Goal: Communication & Community: Answer question/provide support

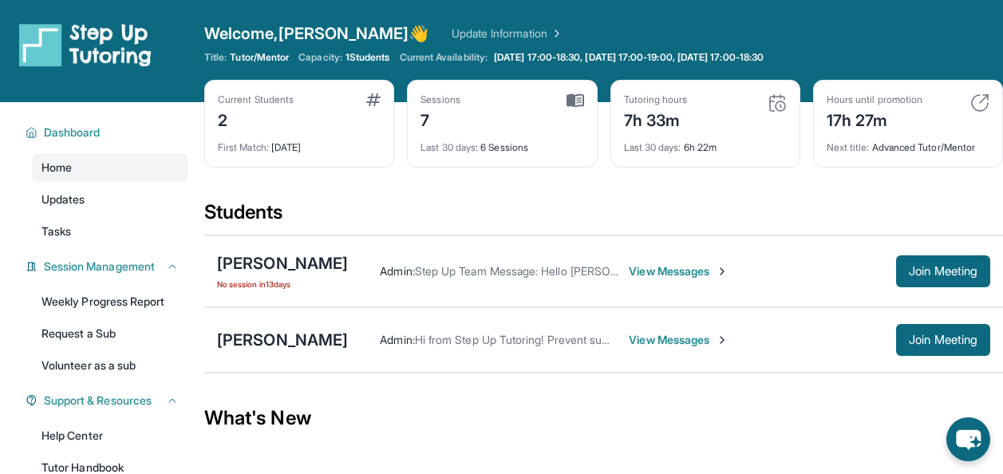
click at [658, 274] on span "View Messages" at bounding box center [678, 271] width 100 height 16
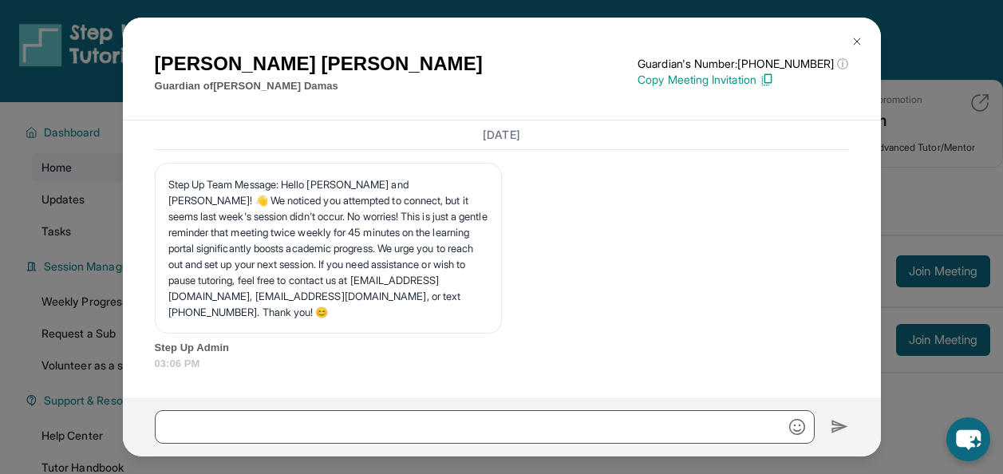
scroll to position [7606, 0]
click at [908, 219] on div "[PERSON_NAME] Guardian of [PERSON_NAME] Guardian's Number: [PHONE_NUMBER] ⓘ Thi…" at bounding box center [501, 237] width 1003 height 474
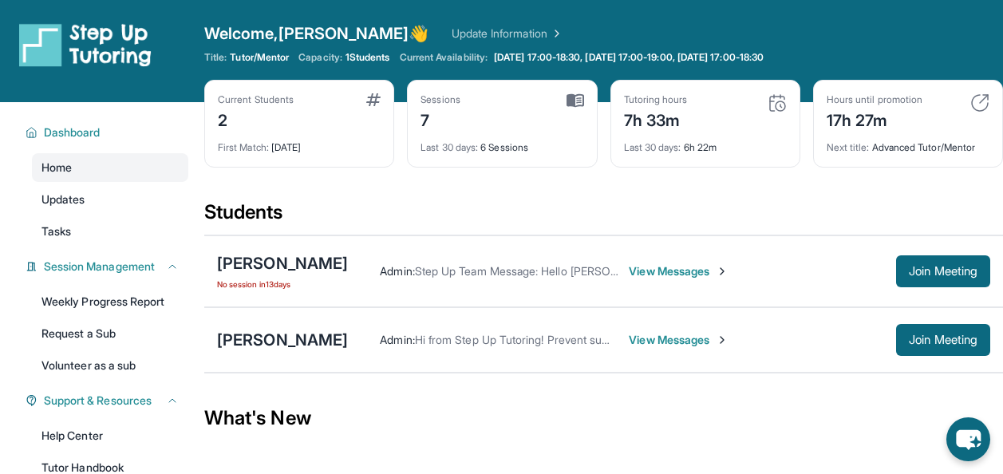
click at [660, 270] on span "View Messages" at bounding box center [678, 271] width 100 height 16
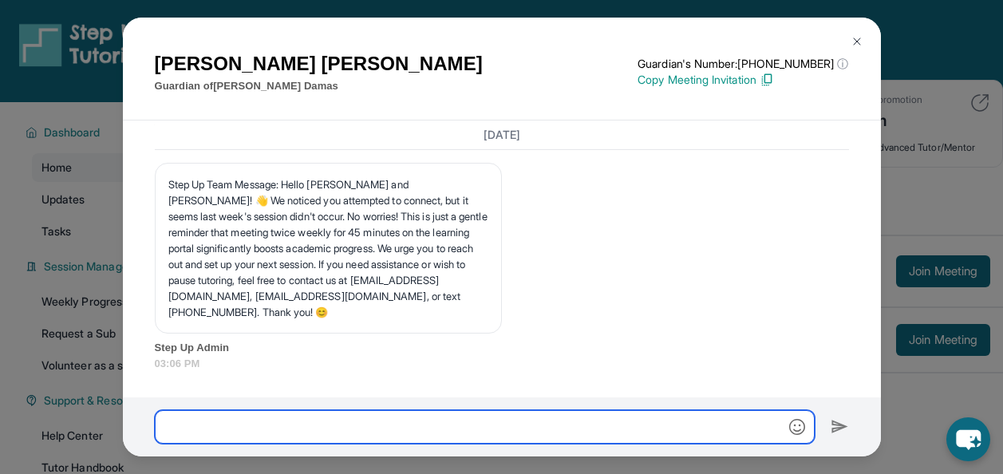
click at [432, 428] on input "text" at bounding box center [485, 426] width 660 height 33
type input "*"
type input "**********"
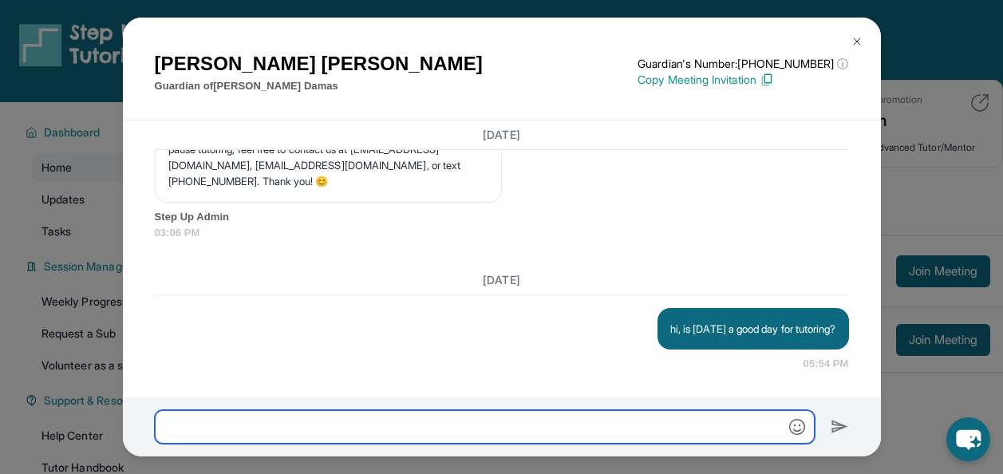
scroll to position [7737, 0]
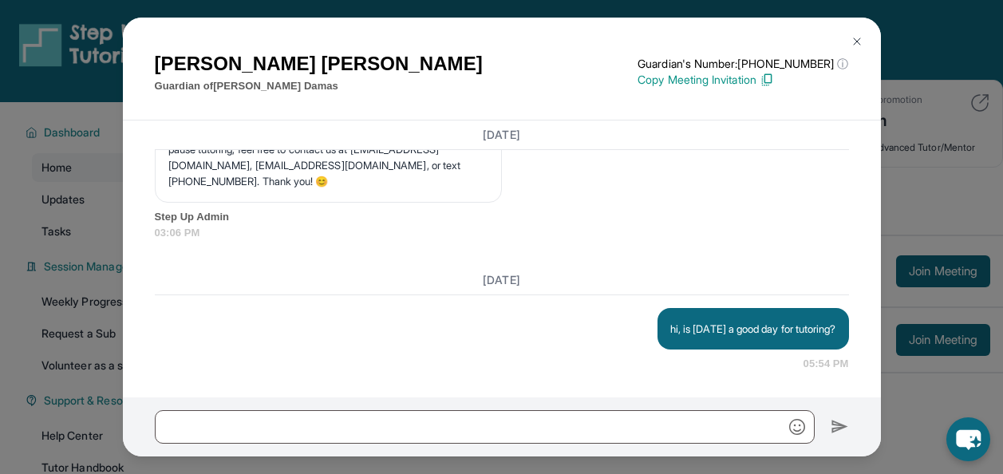
click at [851, 41] on img at bounding box center [856, 41] width 13 height 13
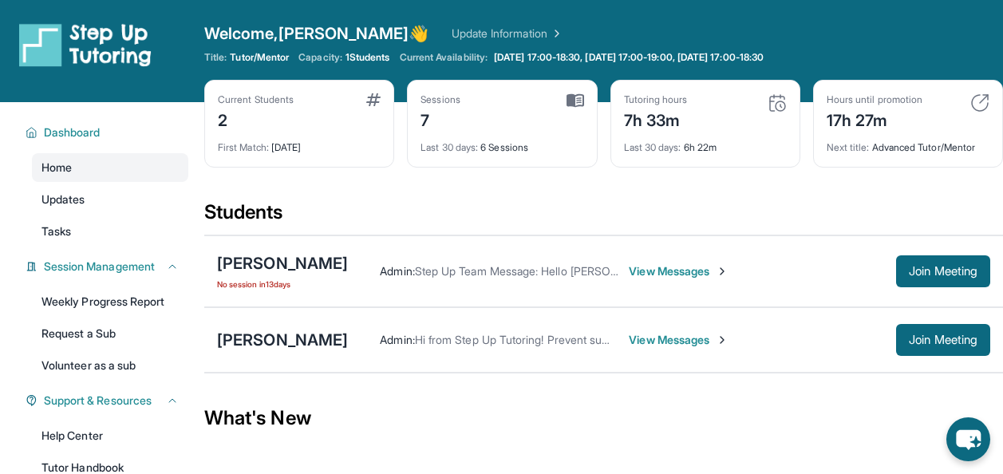
click at [643, 328] on div "Admin : Hi from Step Up Tutoring! Prevent summer learning loss and qualify for …" at bounding box center [669, 340] width 642 height 32
click at [644, 336] on span "View Messages" at bounding box center [678, 340] width 100 height 16
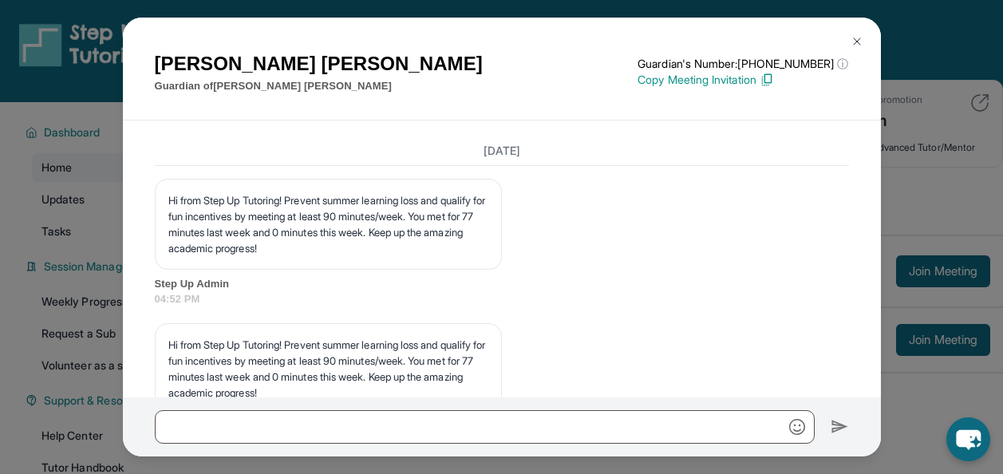
scroll to position [7343, 0]
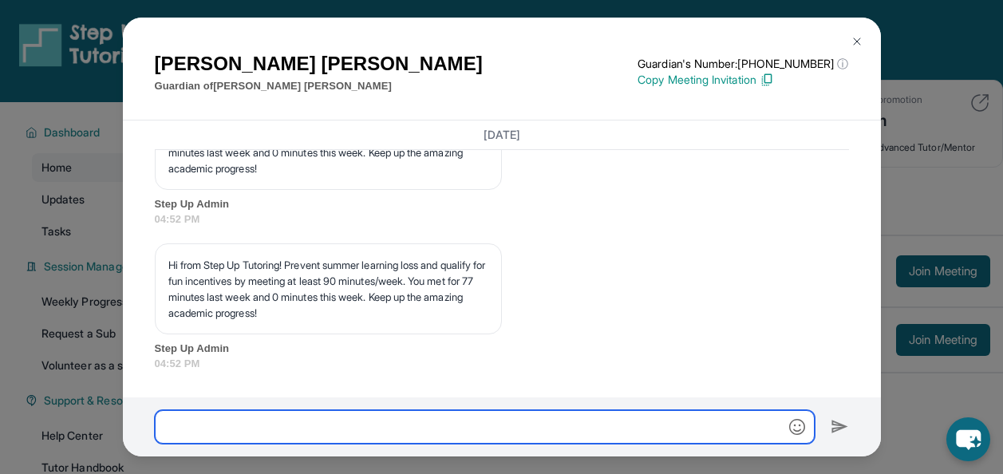
click at [343, 434] on input "text" at bounding box center [485, 426] width 660 height 33
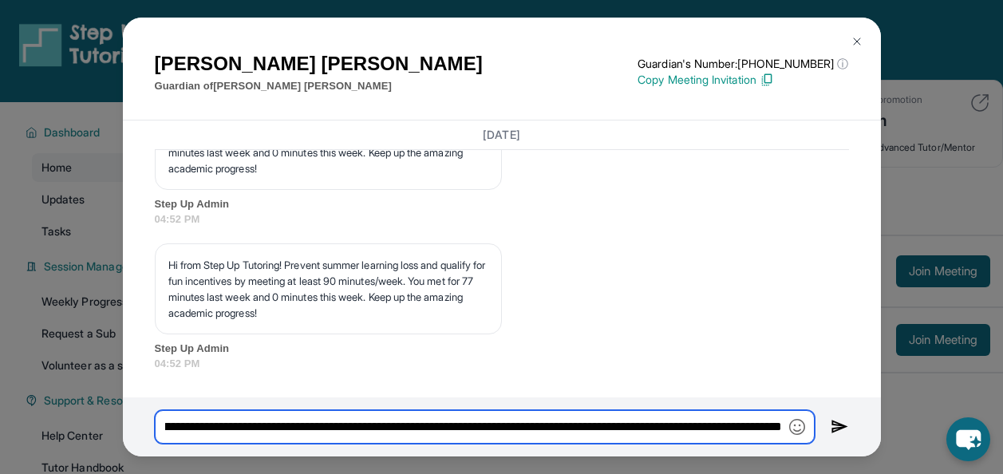
scroll to position [0, 329]
drag, startPoint x: 690, startPoint y: 427, endPoint x: 782, endPoint y: 442, distance: 92.8
click at [782, 442] on input "**********" at bounding box center [485, 426] width 660 height 33
click at [778, 433] on input "**********" at bounding box center [485, 426] width 660 height 33
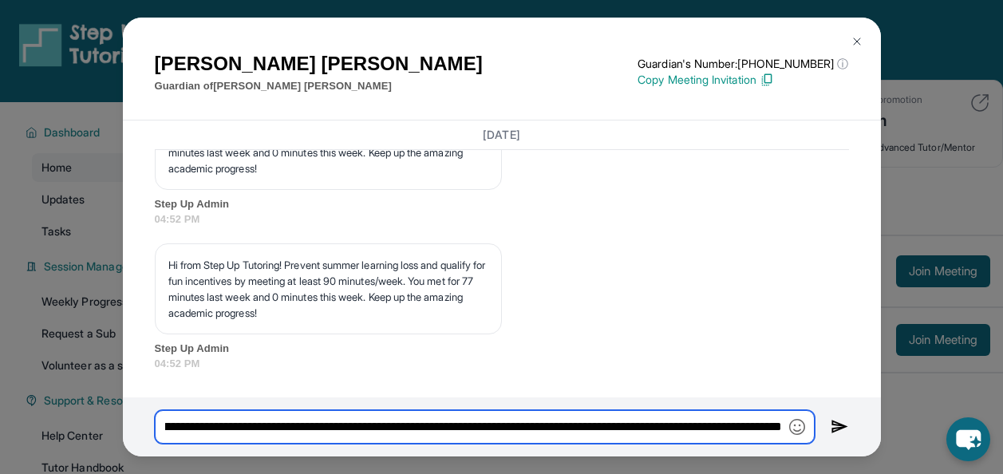
click at [675, 430] on input "**********" at bounding box center [485, 426] width 660 height 33
drag, startPoint x: 729, startPoint y: 427, endPoint x: 790, endPoint y: 444, distance: 63.7
click at [790, 444] on div "**********" at bounding box center [502, 426] width 758 height 59
click at [775, 423] on input "**********" at bounding box center [485, 426] width 660 height 33
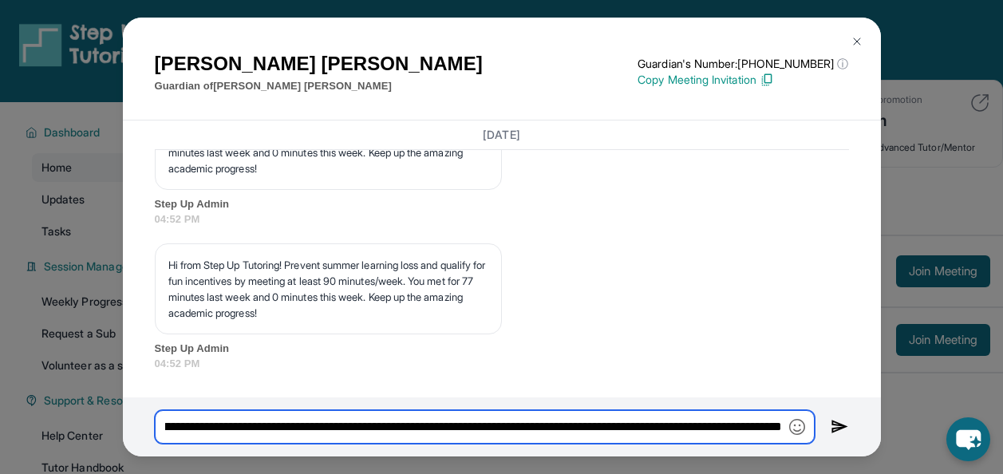
scroll to position [0, 784]
type input "**********"
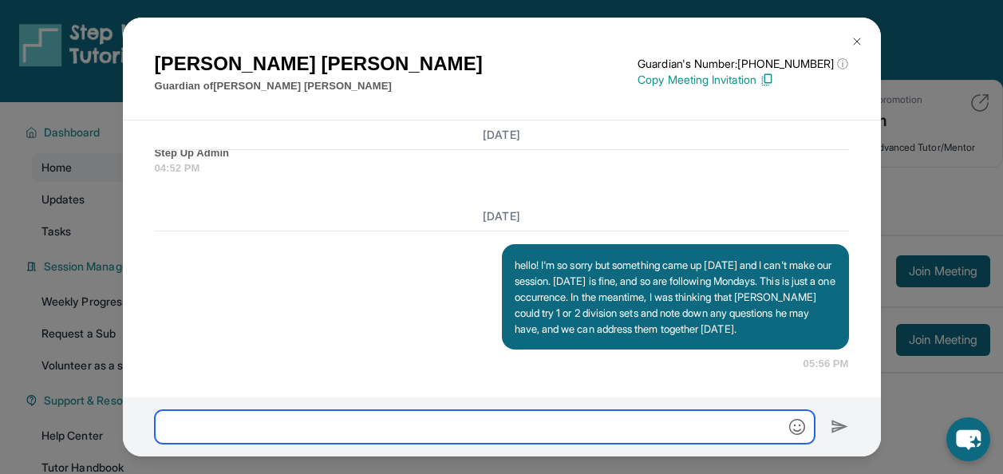
scroll to position [7554, 0]
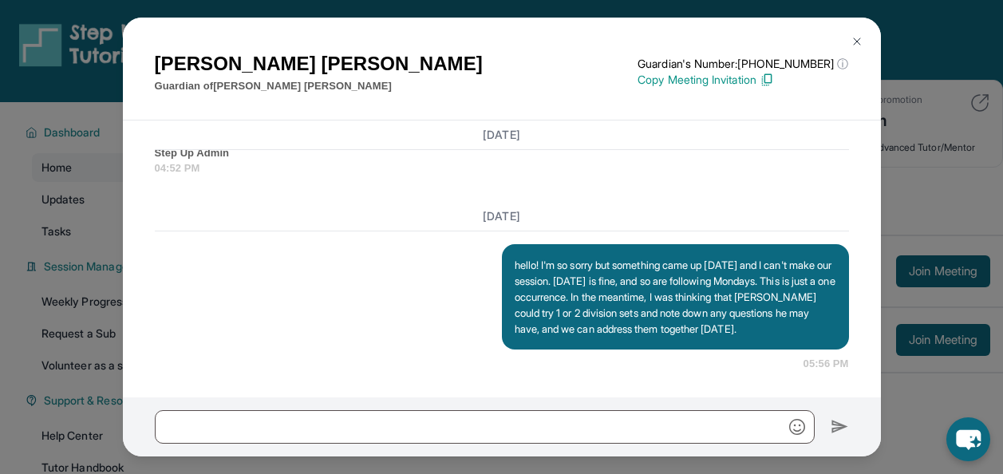
click at [855, 37] on img at bounding box center [856, 41] width 13 height 13
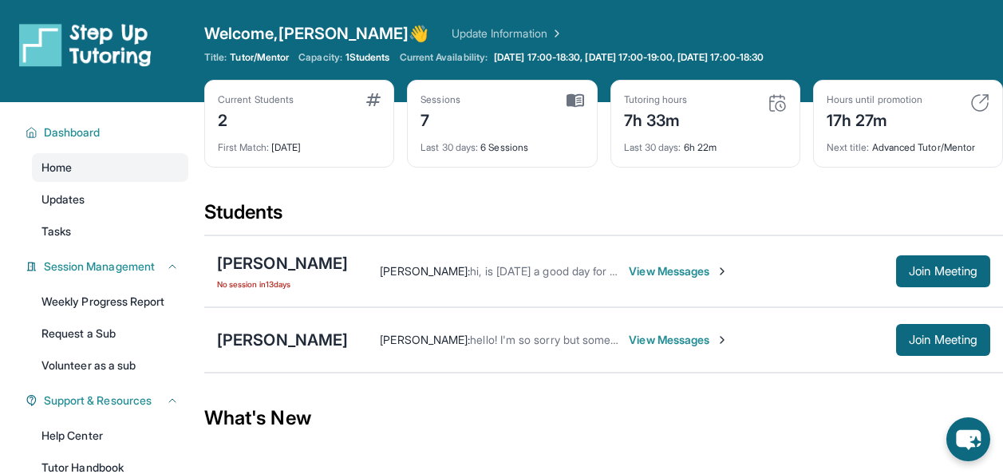
drag, startPoint x: 1014, startPoint y: 94, endPoint x: 995, endPoint y: 185, distance: 92.8
click at [995, 185] on div "Current Students 2 First Match : [DATE] Sessions 7 Last 30 days : 6 Sessions Tu…" at bounding box center [603, 140] width 798 height 120
click at [976, 98] on img at bounding box center [979, 102] width 19 height 19
click at [867, 118] on div "17h 27m" at bounding box center [874, 119] width 96 height 26
click at [268, 342] on div "[PERSON_NAME]" at bounding box center [282, 340] width 131 height 22
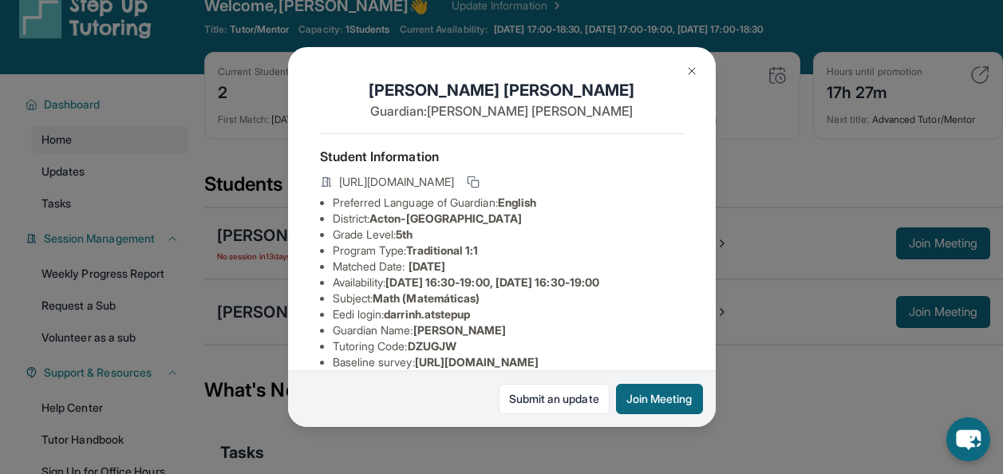
scroll to position [27, 0]
click at [687, 70] on img at bounding box center [691, 71] width 13 height 13
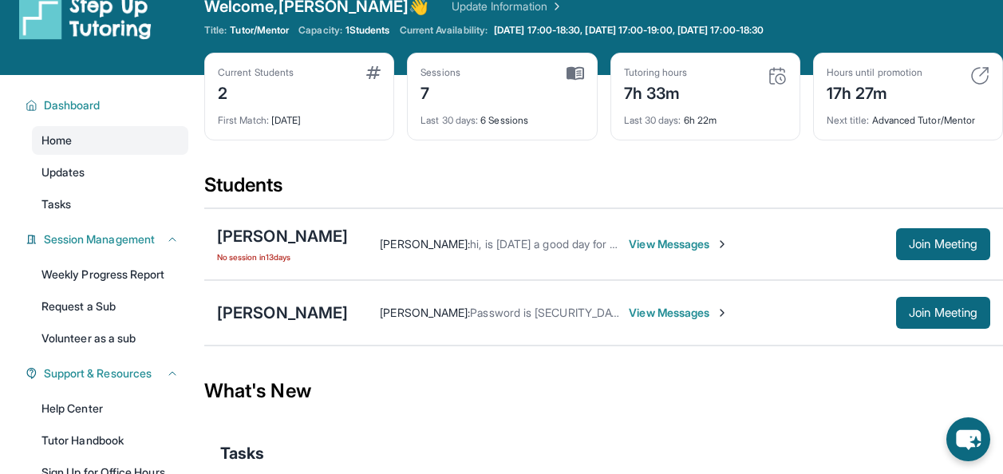
click at [637, 241] on span "View Messages" at bounding box center [678, 244] width 100 height 16
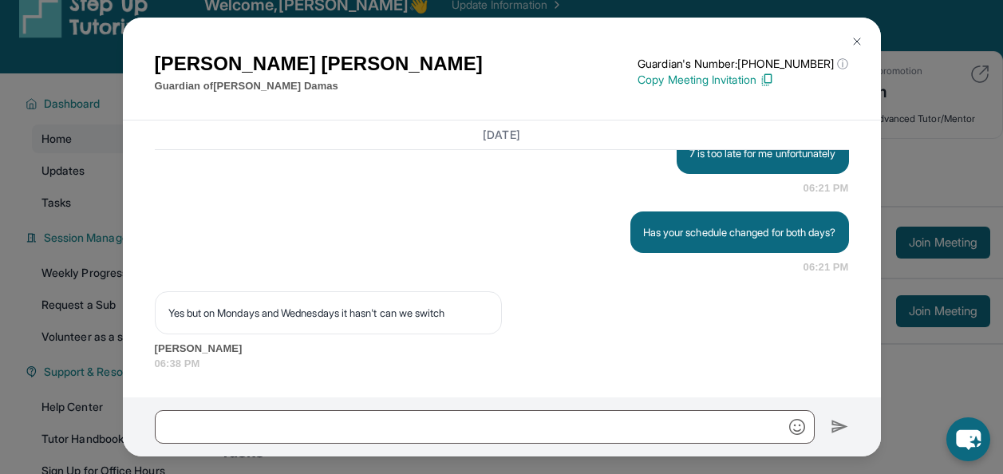
scroll to position [8185, 0]
click at [923, 369] on div "[PERSON_NAME] Guardian of [PERSON_NAME] Guardian's Number: [PHONE_NUMBER] ⓘ Thi…" at bounding box center [501, 237] width 1003 height 474
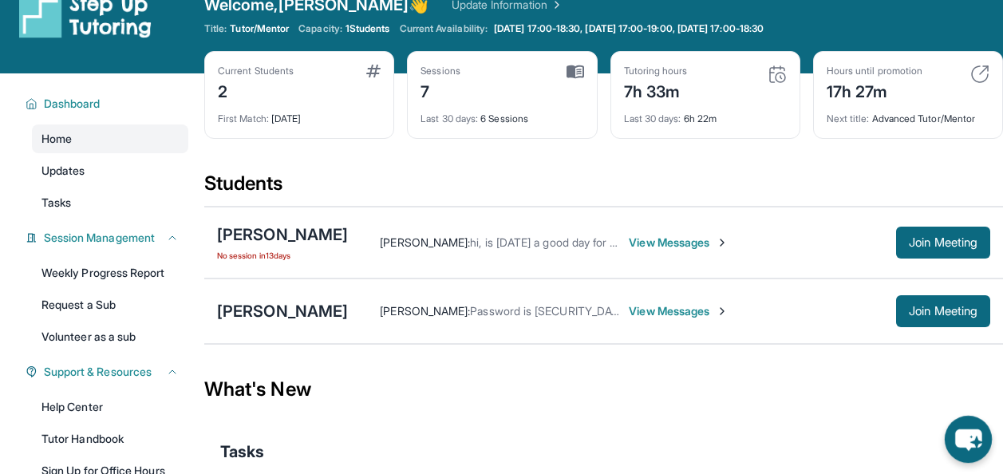
click at [967, 425] on icon "chat-button" at bounding box center [967, 439] width 47 height 47
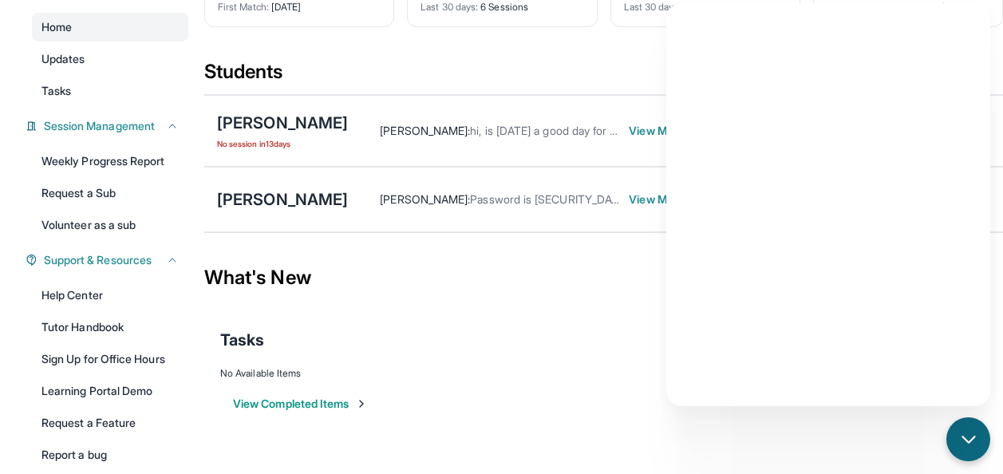
scroll to position [141, 0]
click at [534, 364] on div "Tasks" at bounding box center [603, 339] width 766 height 54
